Goal: Task Accomplishment & Management: Manage account settings

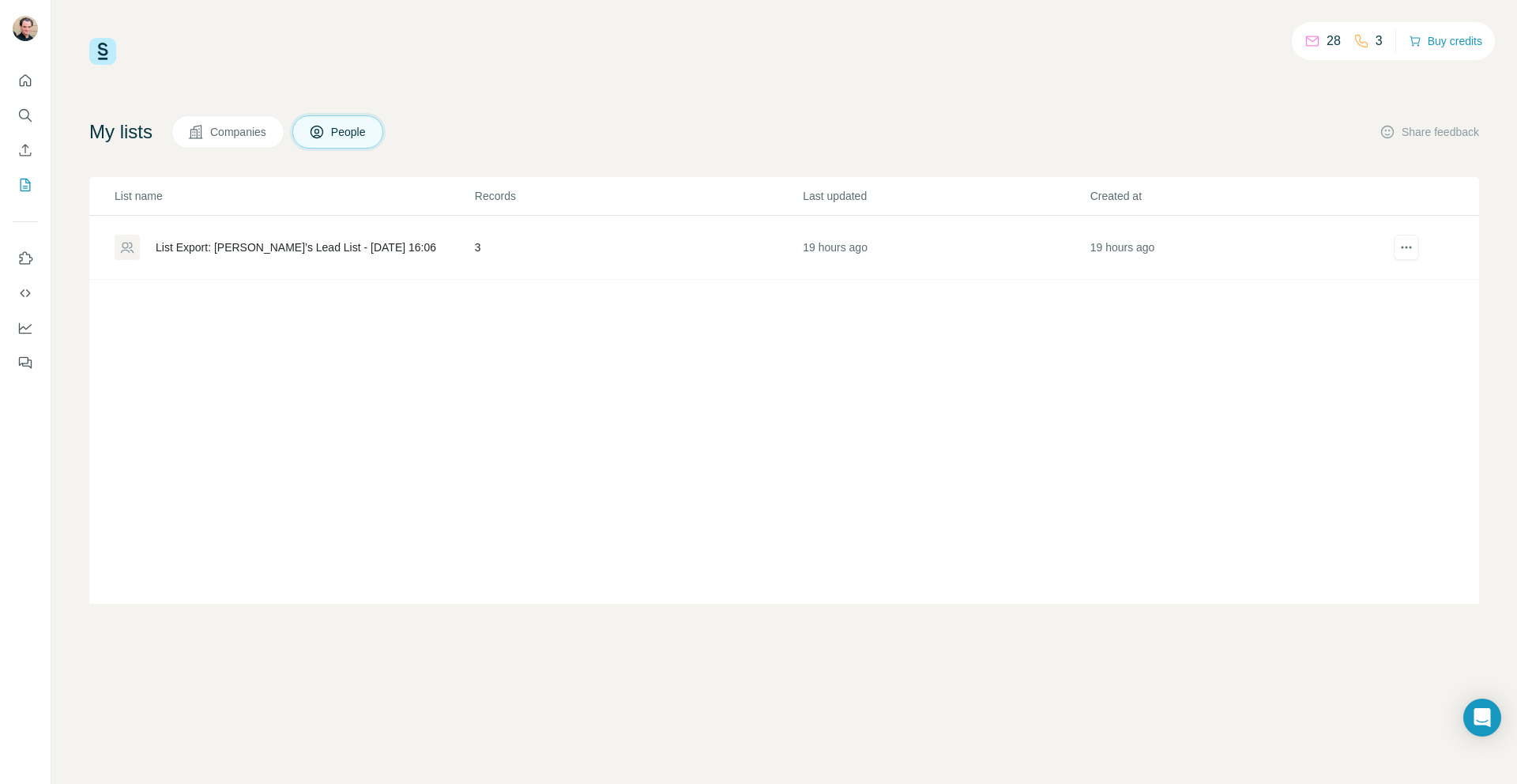
click at [233, 249] on div "List Export: [PERSON_NAME]’s Lead List - [DATE] 16:06" at bounding box center [295, 247] width 280 height 16
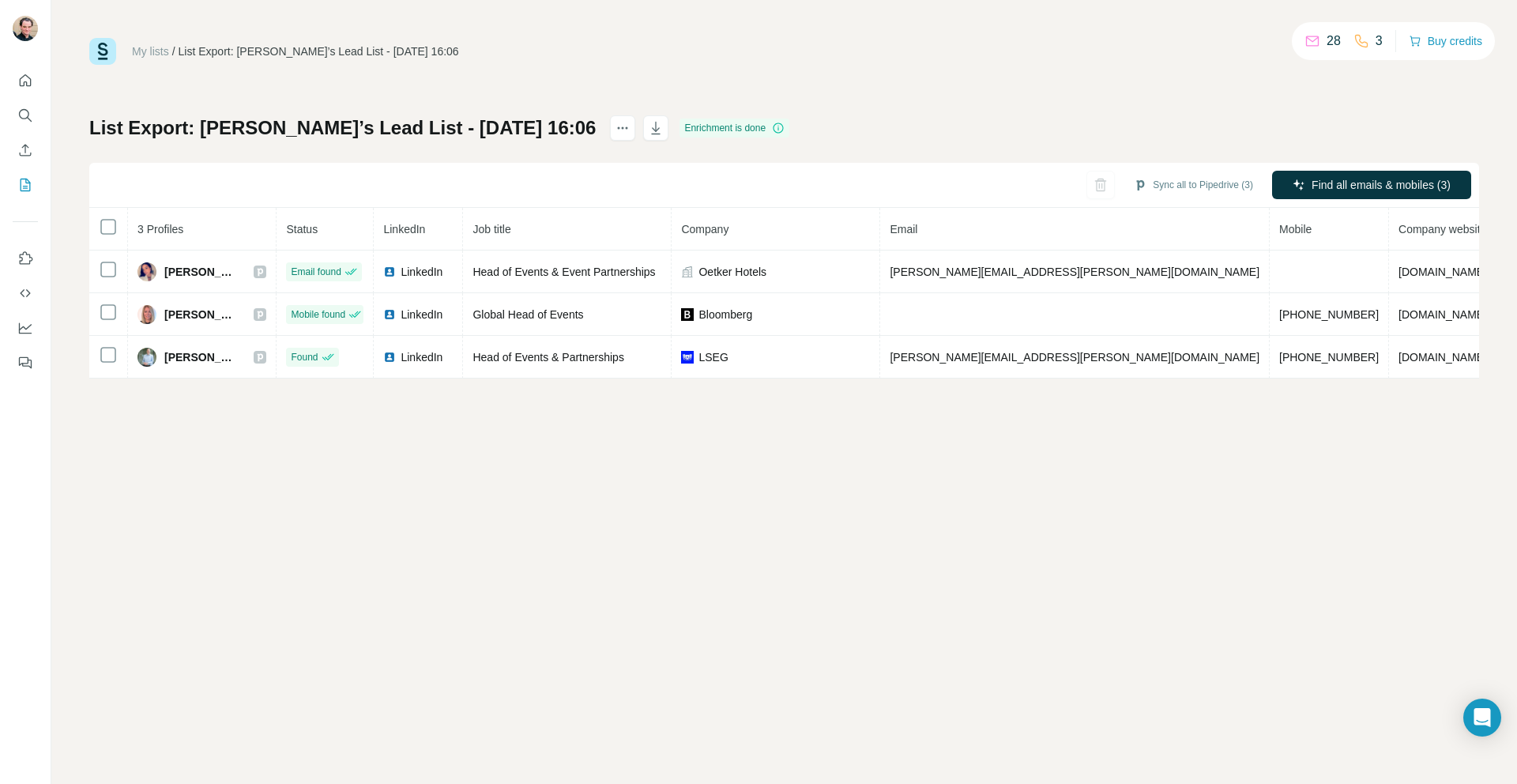
click at [1280, 113] on div "My lists / List Export: William’s Lead List - 11/08/2025 16:06 28 3 Buy credits…" at bounding box center [784, 208] width 1390 height 341
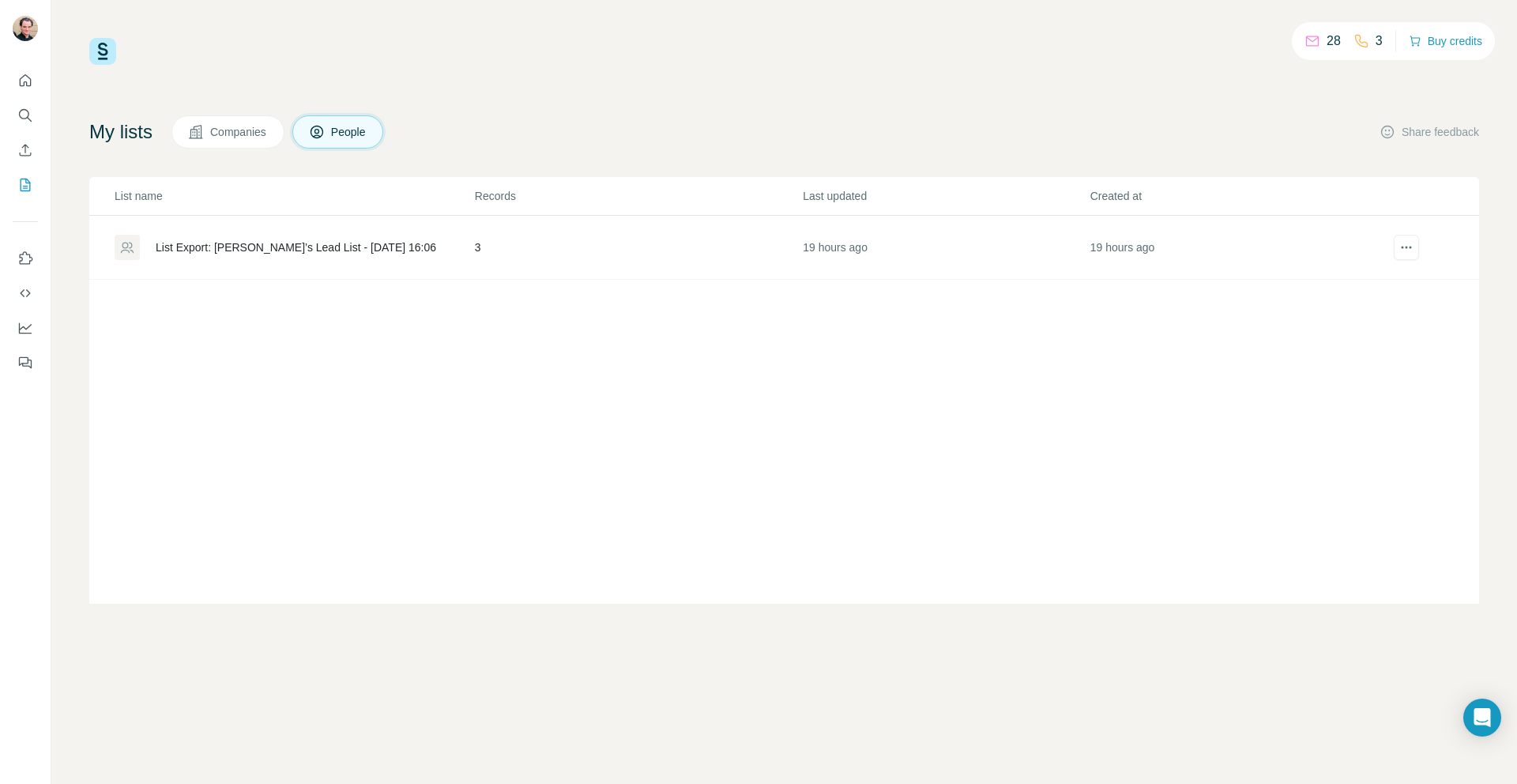
click at [244, 127] on span "Companies" at bounding box center [239, 131] width 58 height 16
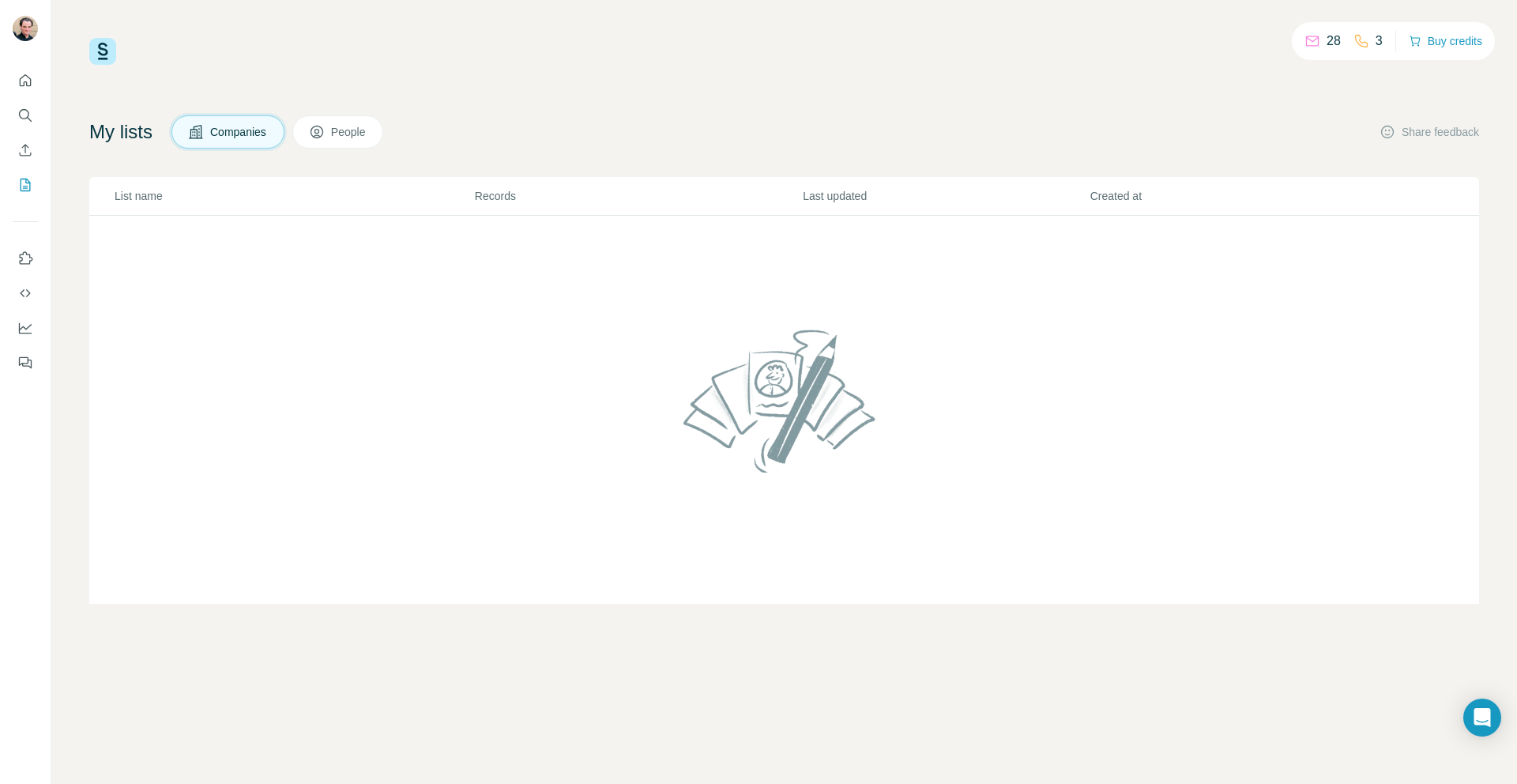
click at [325, 132] on icon at bounding box center [316, 131] width 16 height 16
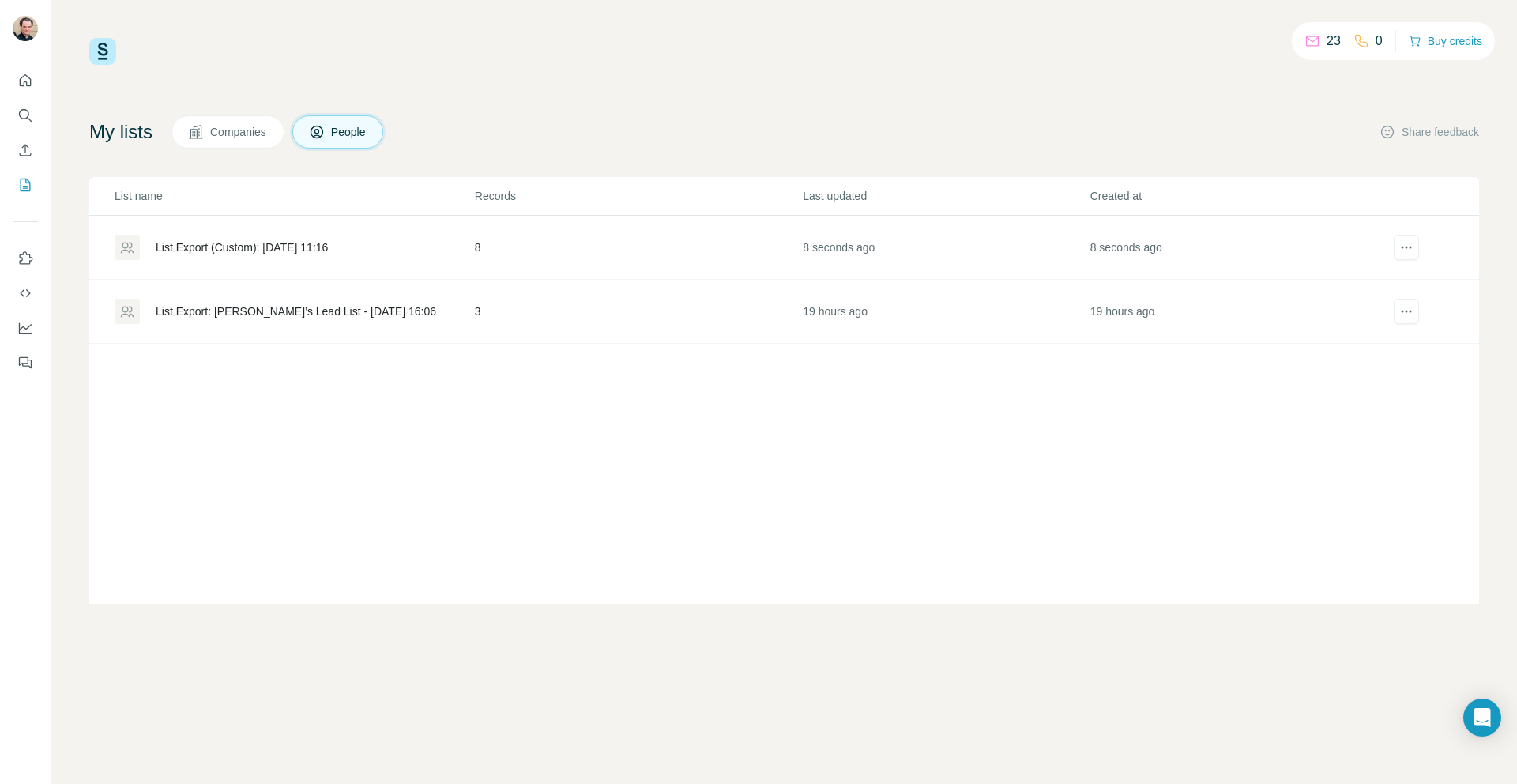
click at [290, 243] on div "List Export (Custom): [DATE] 11:16" at bounding box center [241, 247] width 172 height 16
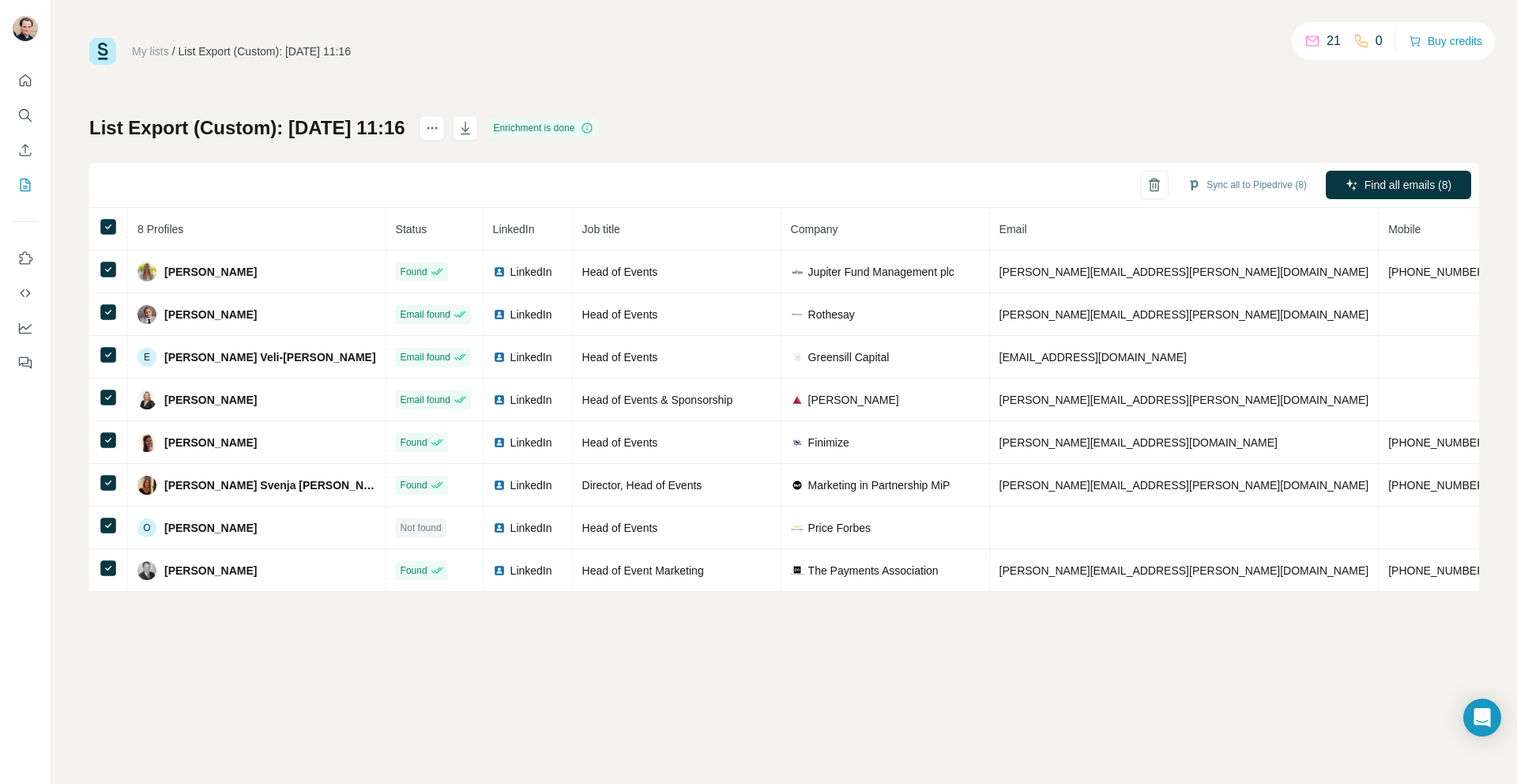
click at [1249, 100] on div "My lists / List Export (Custom): 12/08/2025 11:16 21 0 Buy credits List Export …" at bounding box center [784, 315] width 1390 height 554
click at [474, 130] on icon "button" at bounding box center [465, 128] width 16 height 16
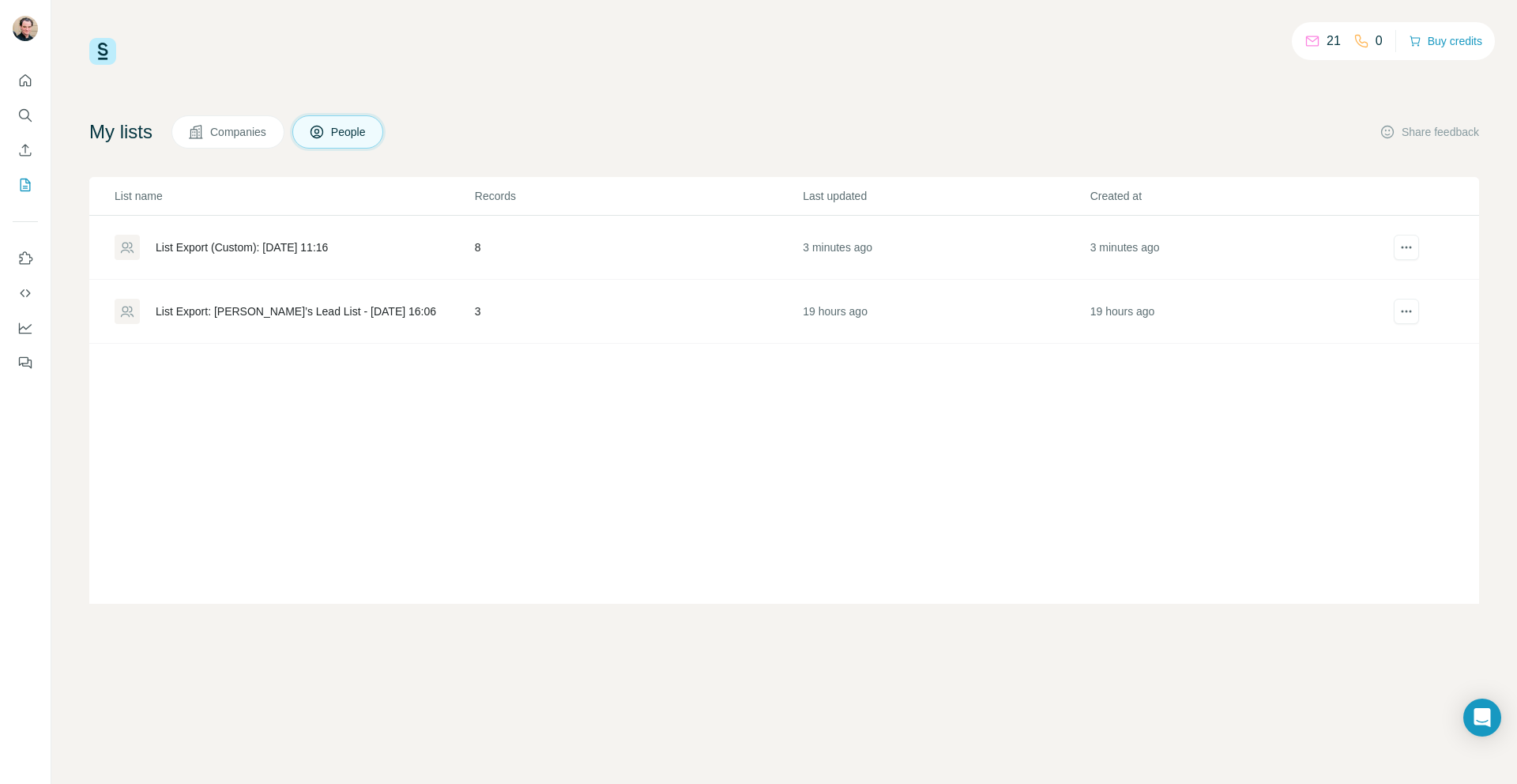
click at [330, 304] on div "List Export: [PERSON_NAME]’s Lead List - [DATE] 16:06" at bounding box center [295, 311] width 280 height 16
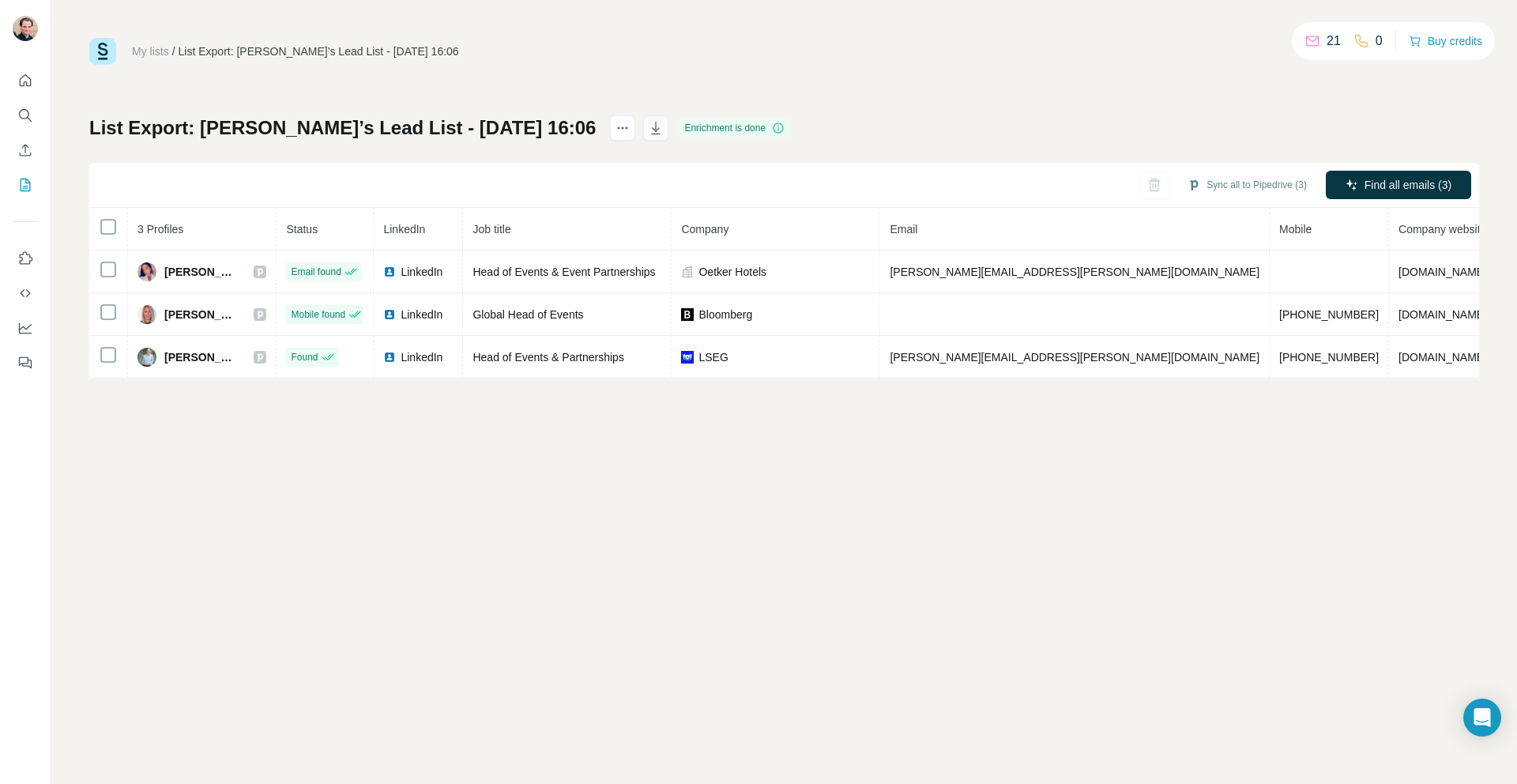
click at [648, 124] on icon "button" at bounding box center [655, 128] width 16 height 16
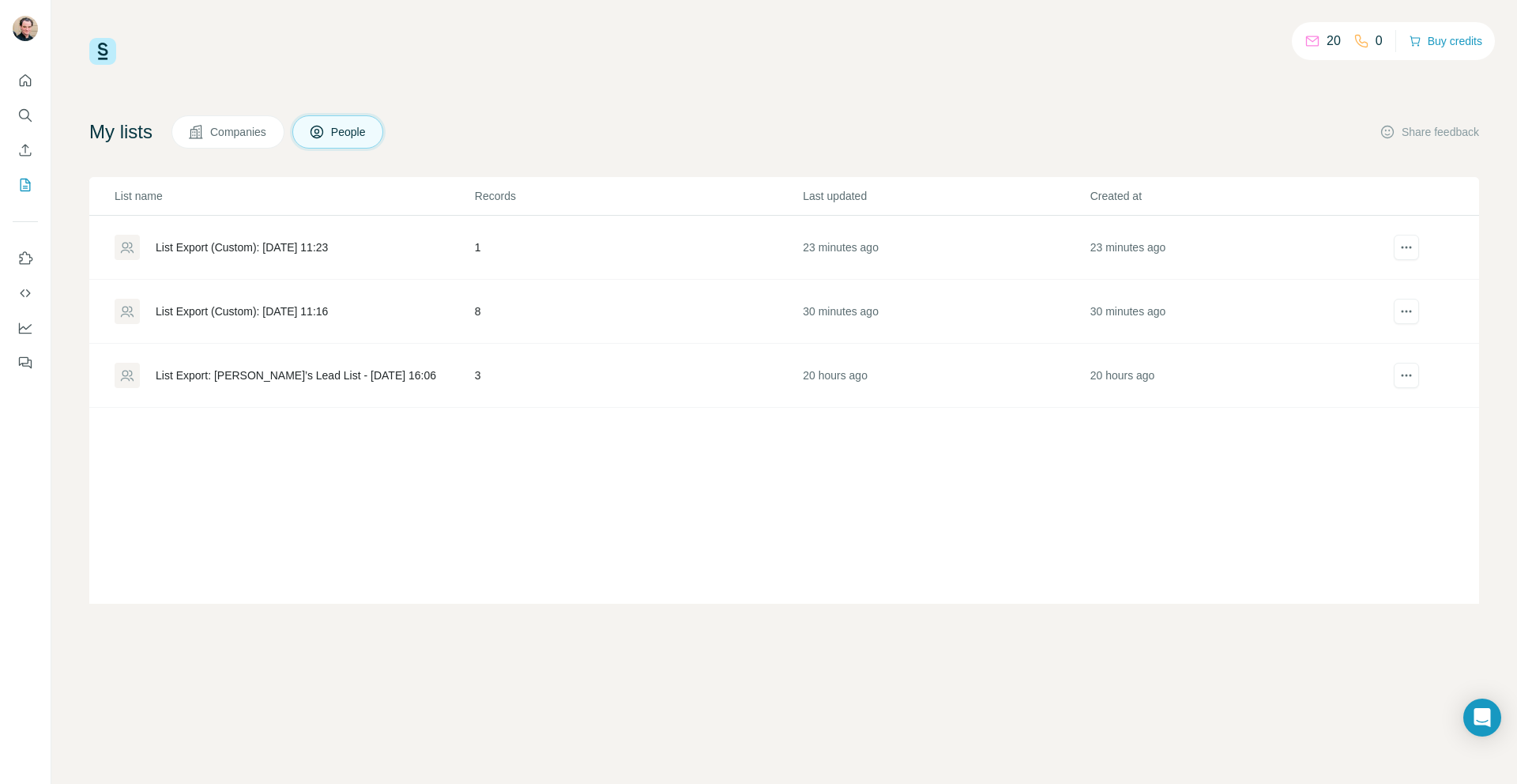
click at [328, 310] on div "List Export (Custom): 12/08/2025 11:16" at bounding box center [241, 311] width 172 height 16
click at [331, 373] on div "List Export: [PERSON_NAME]’s Lead List - [DATE] 16:06" at bounding box center [295, 375] width 280 height 16
click at [328, 241] on div "List Export (Custom): 12/08/2025 11:23" at bounding box center [241, 247] width 172 height 16
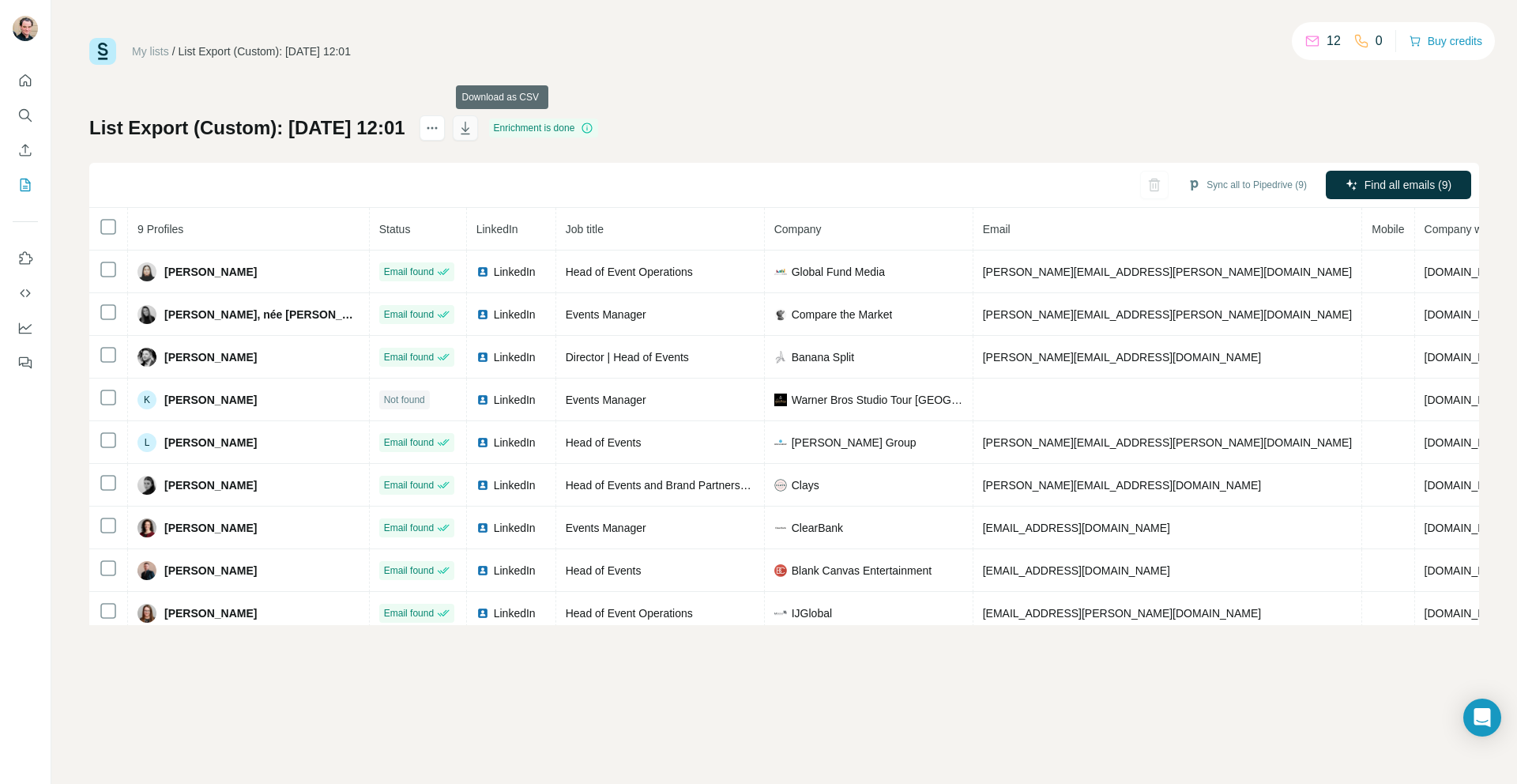
click at [474, 130] on icon "button" at bounding box center [465, 128] width 16 height 16
